Goal: Task Accomplishment & Management: Manage account settings

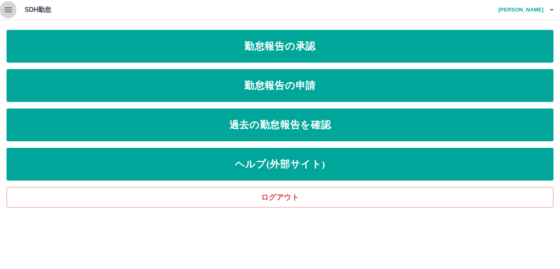
click at [4, 11] on icon "button" at bounding box center [8, 10] width 10 height 10
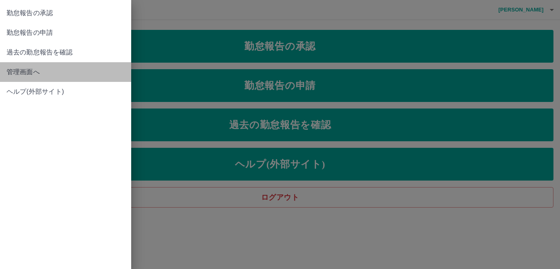
click at [22, 73] on span "管理画面へ" at bounding box center [66, 72] width 118 height 10
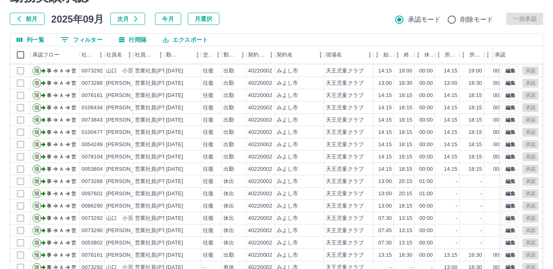
scroll to position [77, 0]
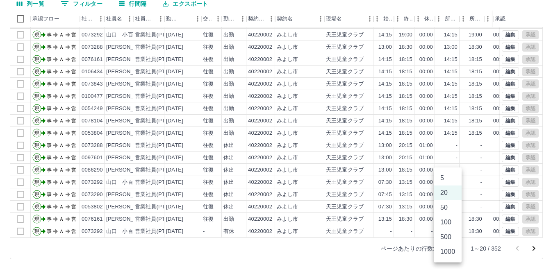
click at [455, 249] on body "SDH勤怠 [PERSON_NAME] 勤務実績承認 前月 [DATE] 次月 今月 月選択 承認モード 削除モード 一括承認 列一覧 0 フィルター 行間隔…" at bounding box center [280, 96] width 560 height 347
click at [454, 251] on li "1000" at bounding box center [448, 252] width 28 height 15
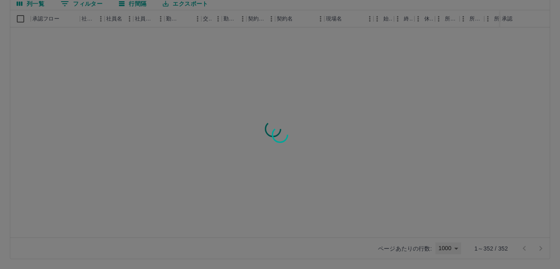
type input "****"
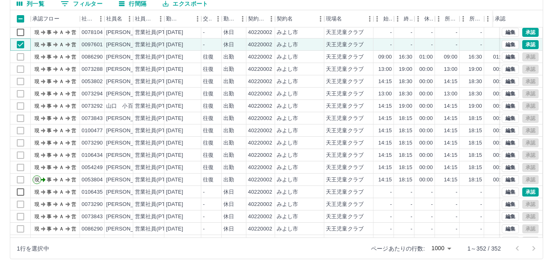
scroll to position [861, 0]
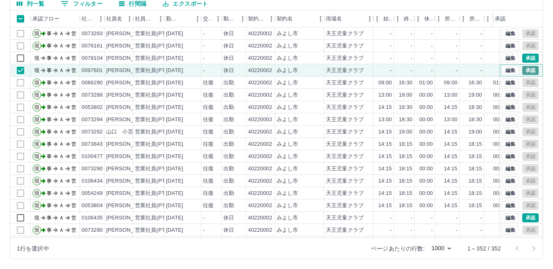
click at [524, 71] on button "承認" at bounding box center [531, 70] width 16 height 9
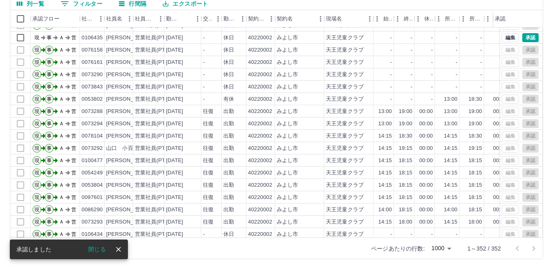
scroll to position [3882, 0]
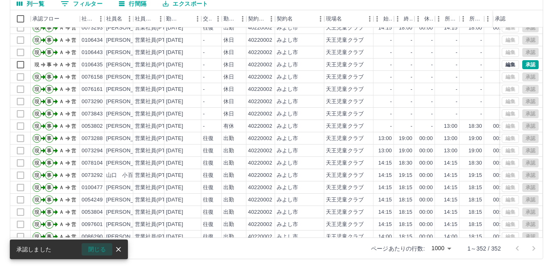
drag, startPoint x: 98, startPoint y: 248, endPoint x: 268, endPoint y: 154, distance: 194.4
click at [98, 248] on button "閉じる" at bounding box center [97, 250] width 31 height 12
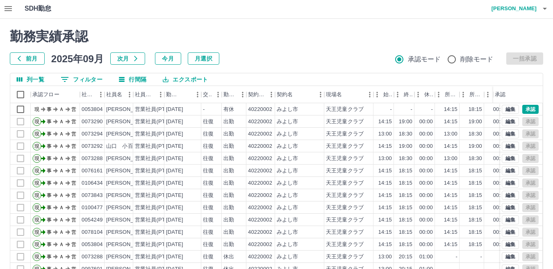
scroll to position [0, 0]
